Goal: Use online tool/utility: Utilize a website feature to perform a specific function

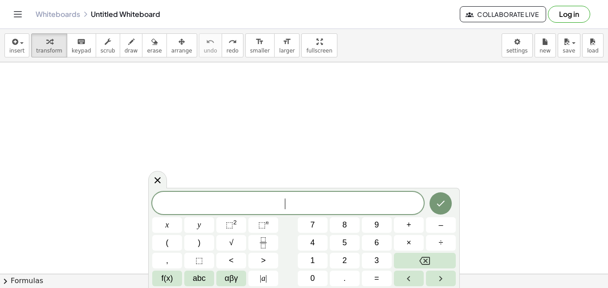
scroll to position [10, 0]
click at [260, 238] on icon "Fraction" at bounding box center [263, 242] width 11 height 11
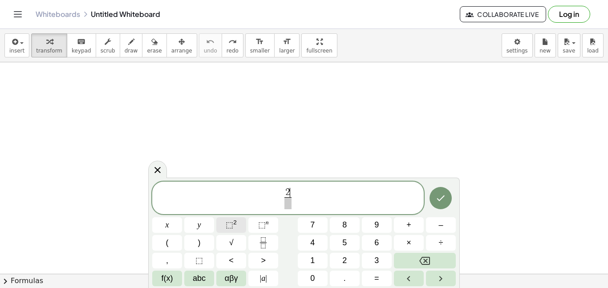
click at [241, 226] on button "⬚ 2" at bounding box center [231, 225] width 30 height 16
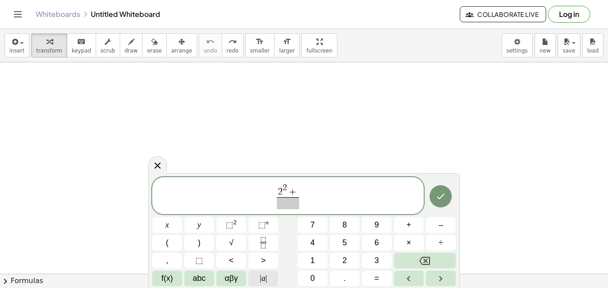
click at [264, 279] on span "| a |" at bounding box center [263, 278] width 7 height 12
click at [256, 243] on button "Fraction" at bounding box center [263, 243] width 30 height 16
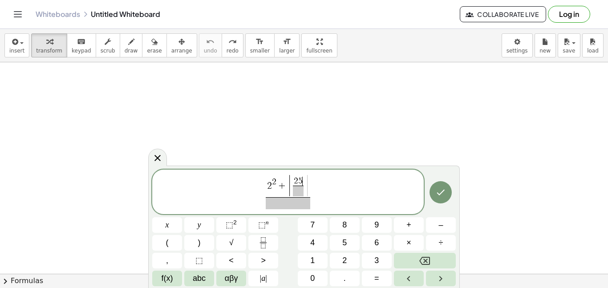
click at [295, 191] on span at bounding box center [298, 190] width 11 height 11
click at [262, 275] on span "| a |" at bounding box center [263, 278] width 7 height 12
click at [303, 187] on span "5 ​" at bounding box center [298, 190] width 11 height 11
click at [310, 185] on span "2 2 + | 2 5 5 ​ ​ | ​" at bounding box center [288, 192] width 48 height 33
click at [261, 276] on span "| a |" at bounding box center [263, 278] width 7 height 12
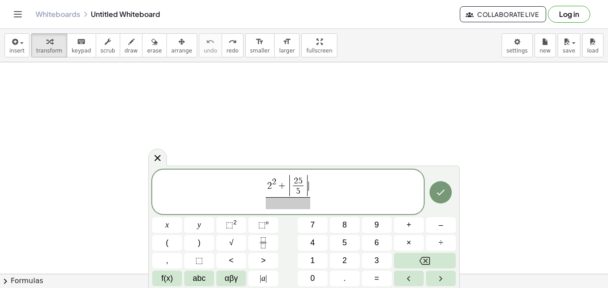
click at [279, 204] on span at bounding box center [288, 203] width 44 height 12
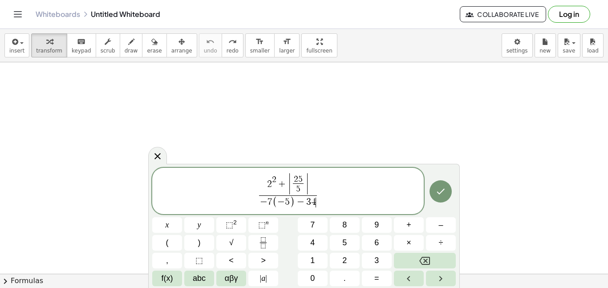
click at [443, 191] on icon "Done" at bounding box center [440, 191] width 11 height 11
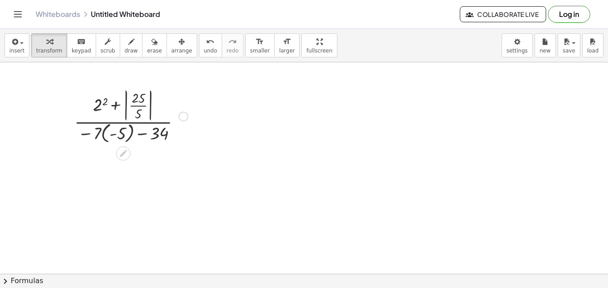
click at [96, 95] on div at bounding box center [131, 116] width 122 height 60
click at [110, 104] on div at bounding box center [131, 116] width 122 height 60
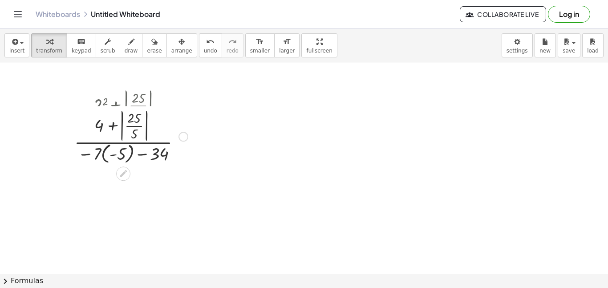
click at [116, 106] on div at bounding box center [131, 116] width 122 height 60
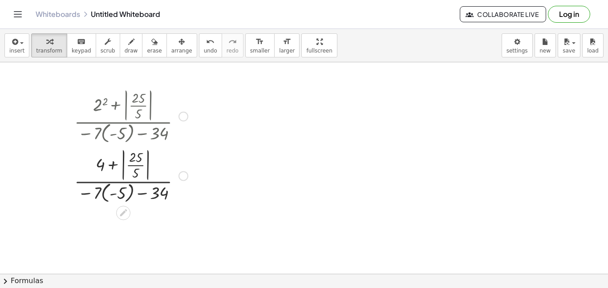
click at [117, 109] on div at bounding box center [131, 116] width 122 height 60
click at [142, 164] on div at bounding box center [131, 175] width 122 height 60
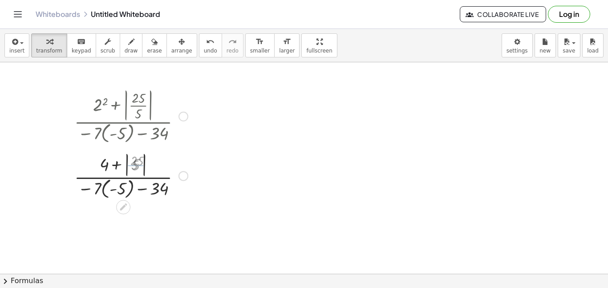
click at [125, 190] on div at bounding box center [131, 175] width 122 height 48
click at [125, 190] on div at bounding box center [131, 175] width 122 height 46
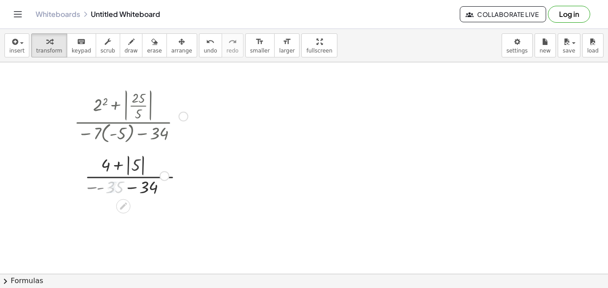
click at [125, 190] on div at bounding box center [131, 175] width 122 height 46
click at [125, 189] on div at bounding box center [131, 175] width 122 height 46
click at [125, 190] on div at bounding box center [126, 198] width 7 height 16
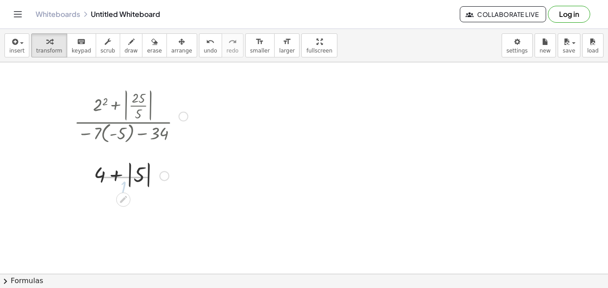
click at [125, 190] on div at bounding box center [126, 198] width 7 height 16
click at [123, 117] on div "· ( + 2 2 + | · 25 · 5 | ) · ( − · 7 · ( - 5 ) − 34 ) · ( + + | · 25 · 5 | ) · …" at bounding box center [123, 117] width 0 height 0
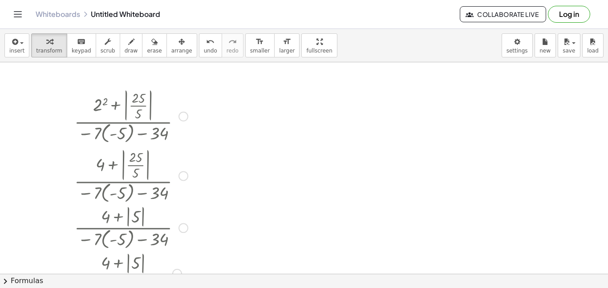
click at [125, 189] on div at bounding box center [131, 175] width 122 height 60
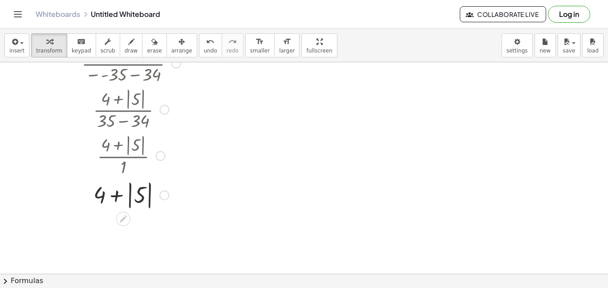
scroll to position [691, 0]
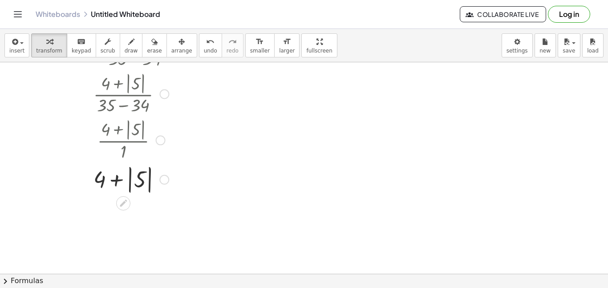
click at [109, 184] on div at bounding box center [131, 178] width 122 height 32
click at [137, 183] on div at bounding box center [131, 178] width 122 height 32
click at [123, 211] on div at bounding box center [131, 210] width 122 height 30
